Goal: Check status: Check status

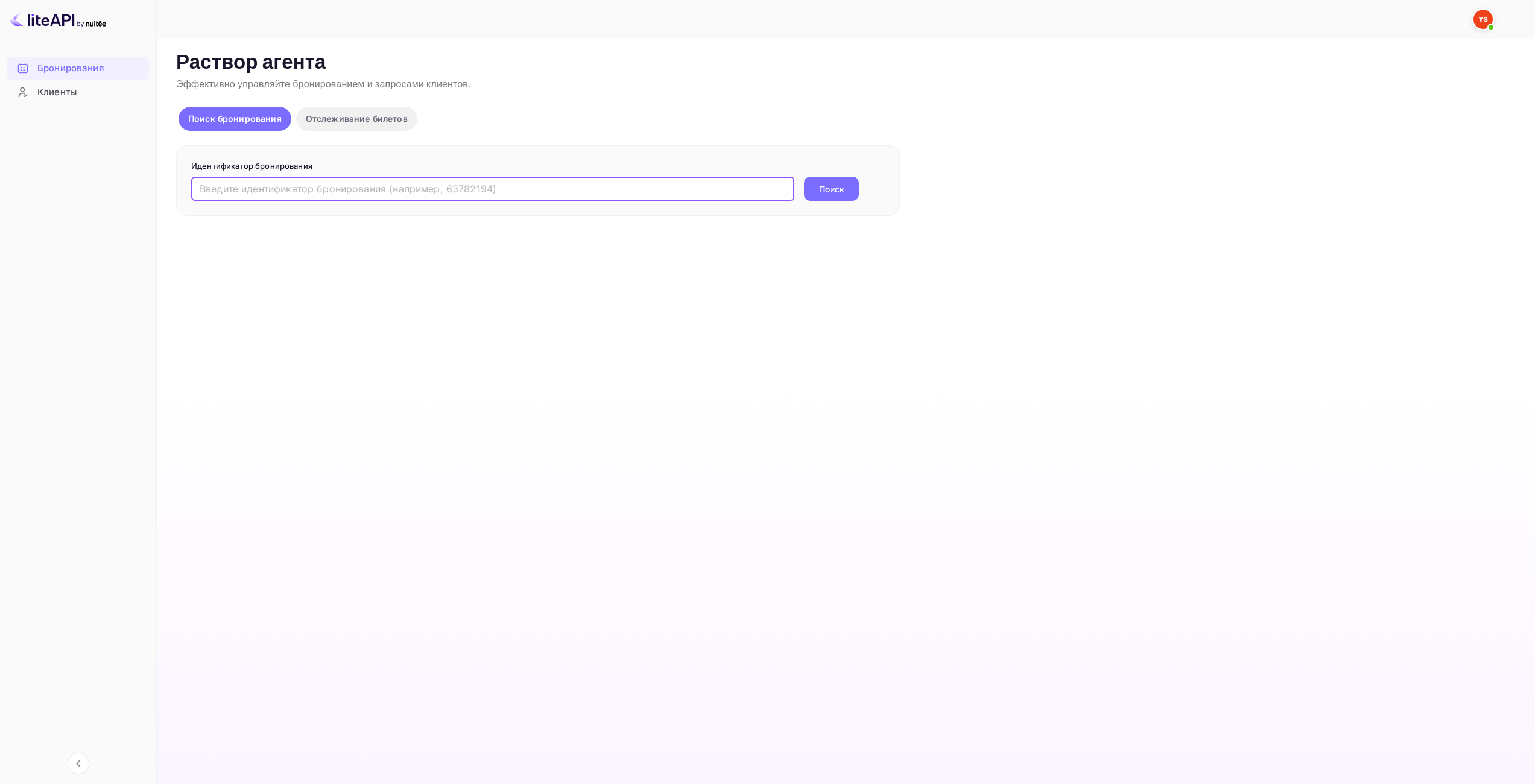
click at [646, 186] on input "text" at bounding box center [493, 188] width 603 height 24
paste input "9390807"
type input "9390807"
click at [839, 187] on ya-tr-span "Поиск" at bounding box center [831, 189] width 25 height 13
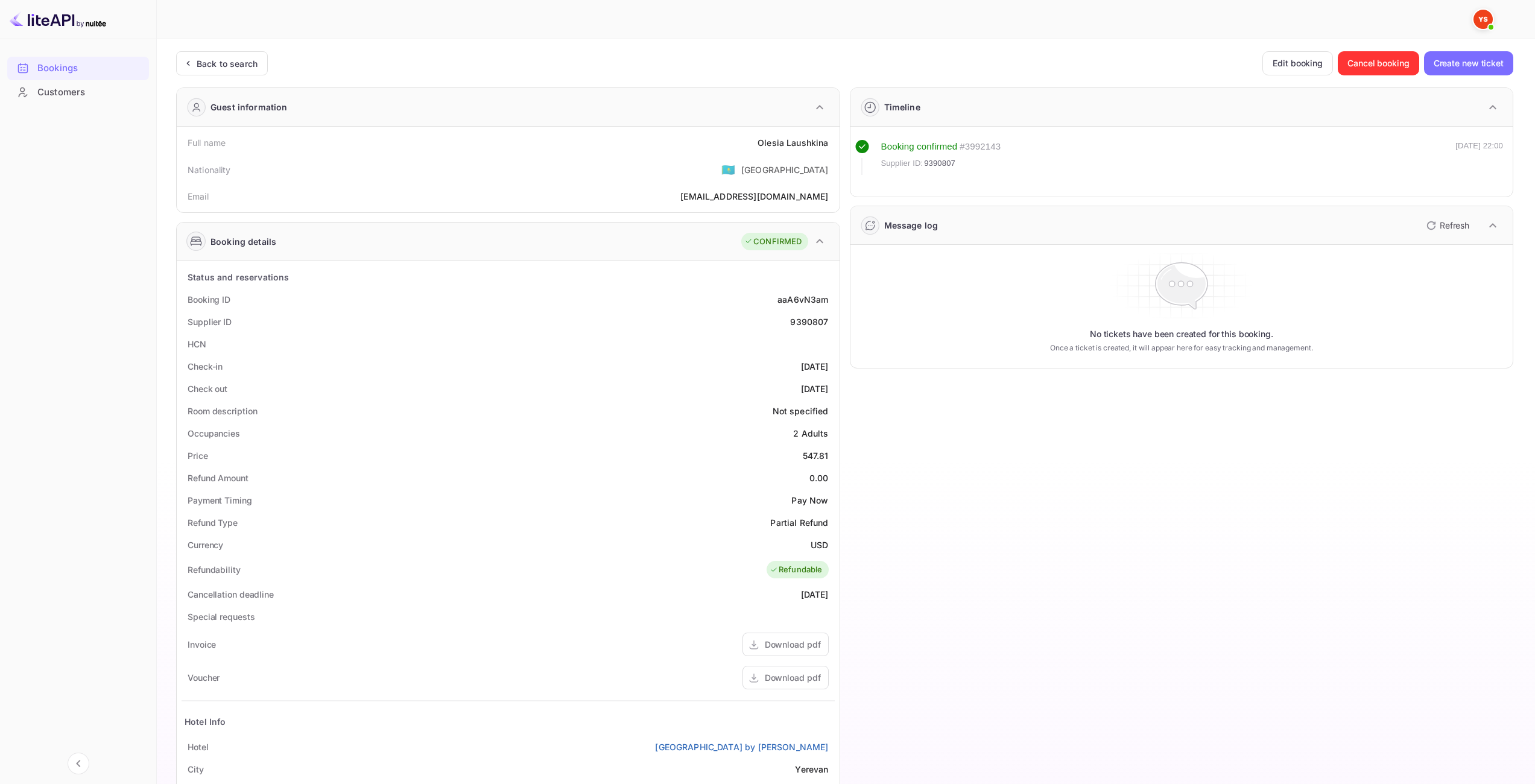
click at [813, 456] on div "547.81" at bounding box center [815, 455] width 26 height 13
copy div "547.81"
click at [808, 456] on div "547.81" at bounding box center [815, 455] width 26 height 13
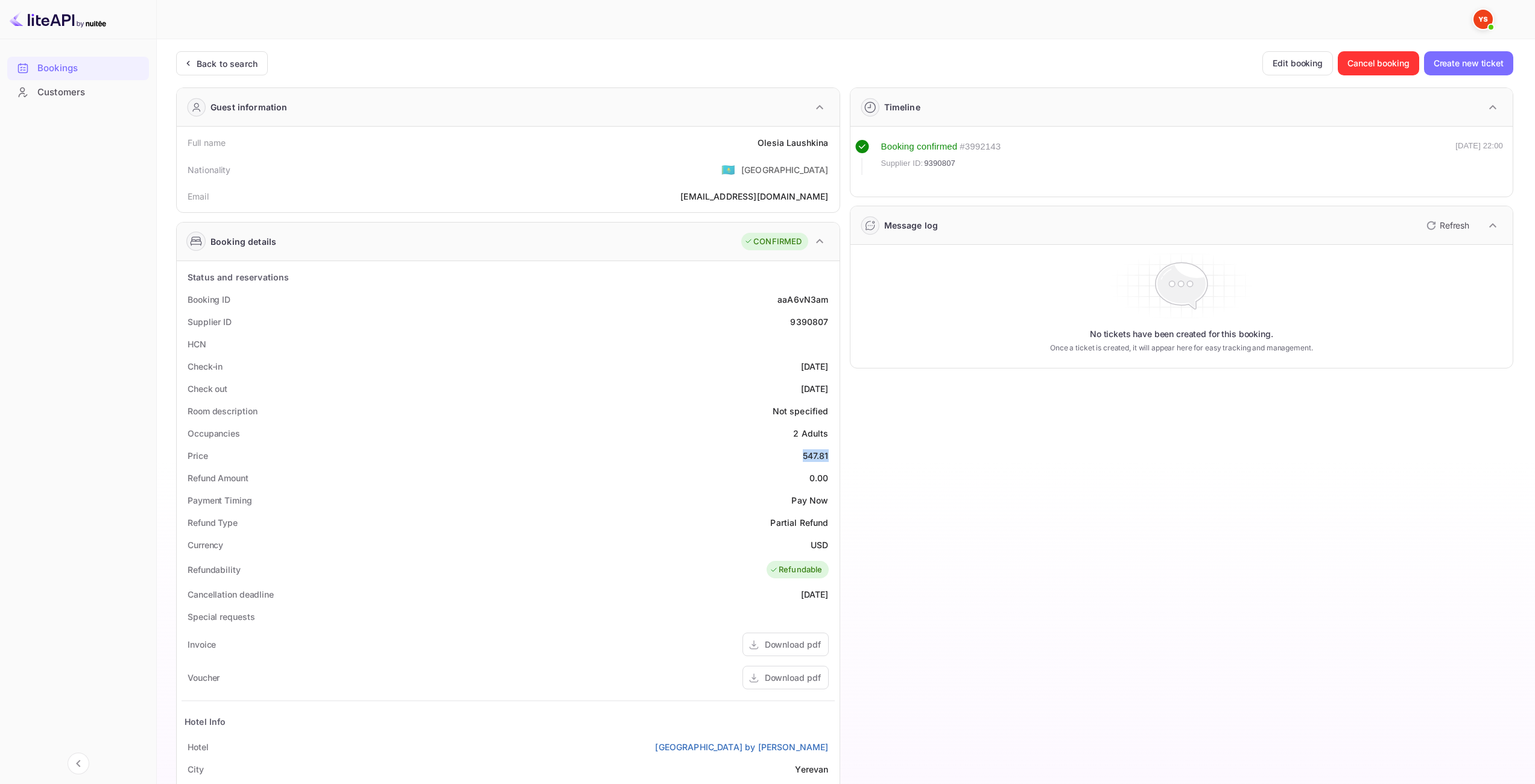
copy div "547.81"
click at [819, 544] on div "USD" at bounding box center [819, 544] width 18 height 13
copy div "USD"
